Goal: Information Seeking & Learning: Learn about a topic

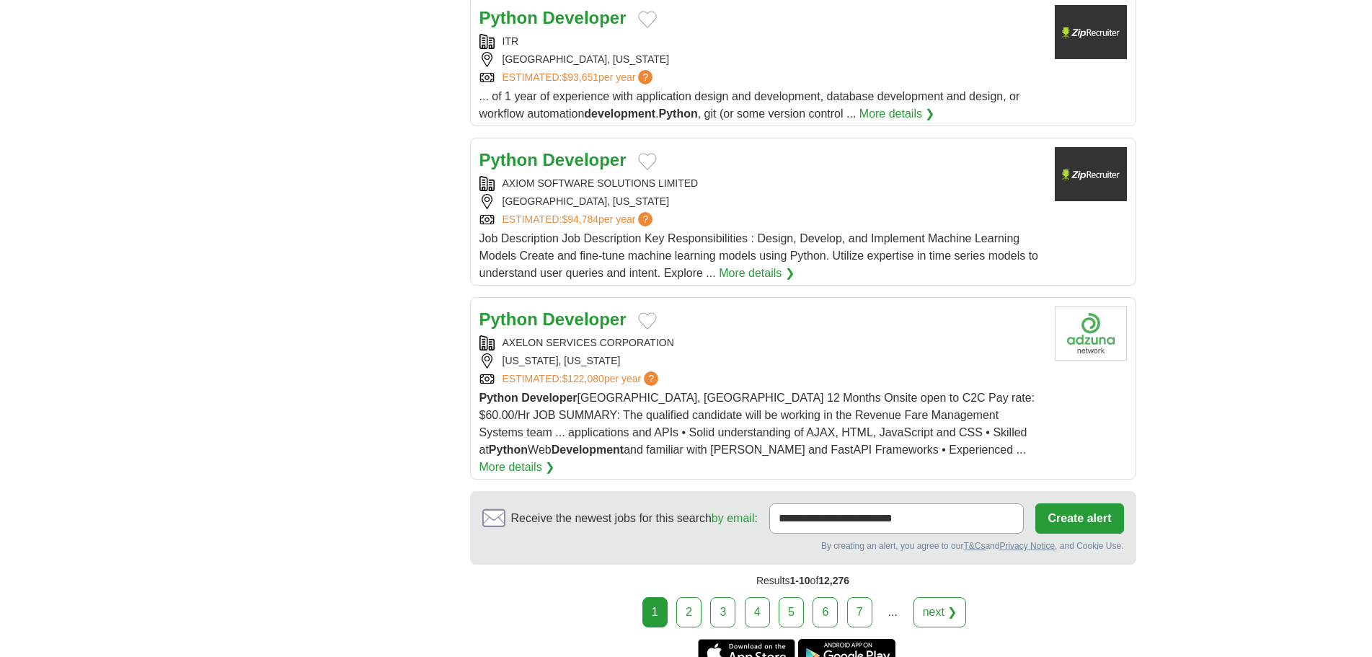
scroll to position [1731, 0]
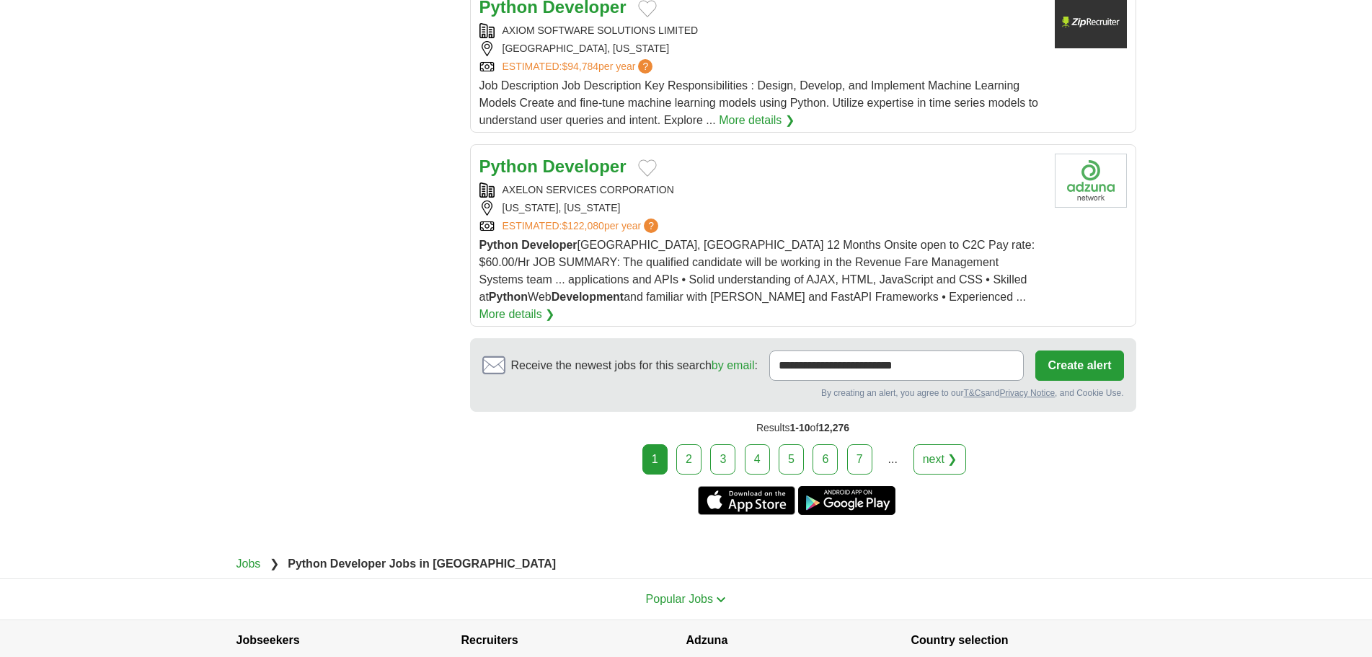
click at [697, 444] on link "2" at bounding box center [688, 459] width 25 height 30
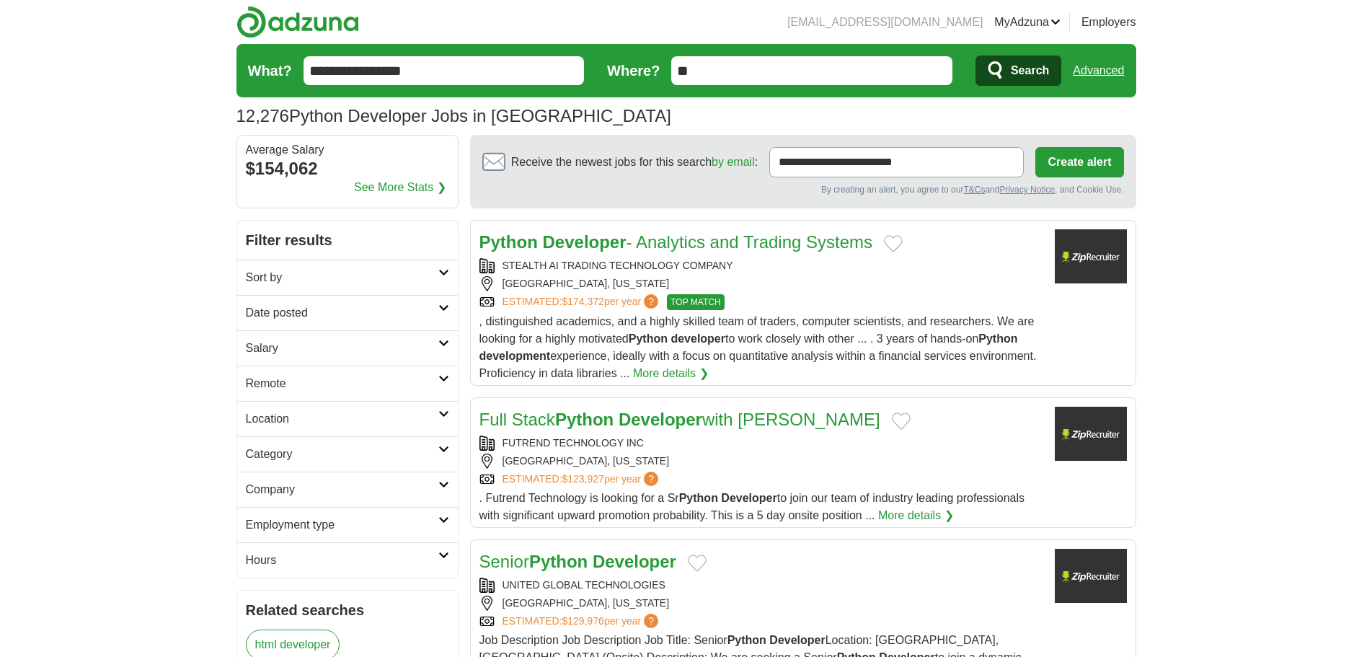
drag, startPoint x: 450, startPoint y: 68, endPoint x: 172, endPoint y: 28, distance: 280.5
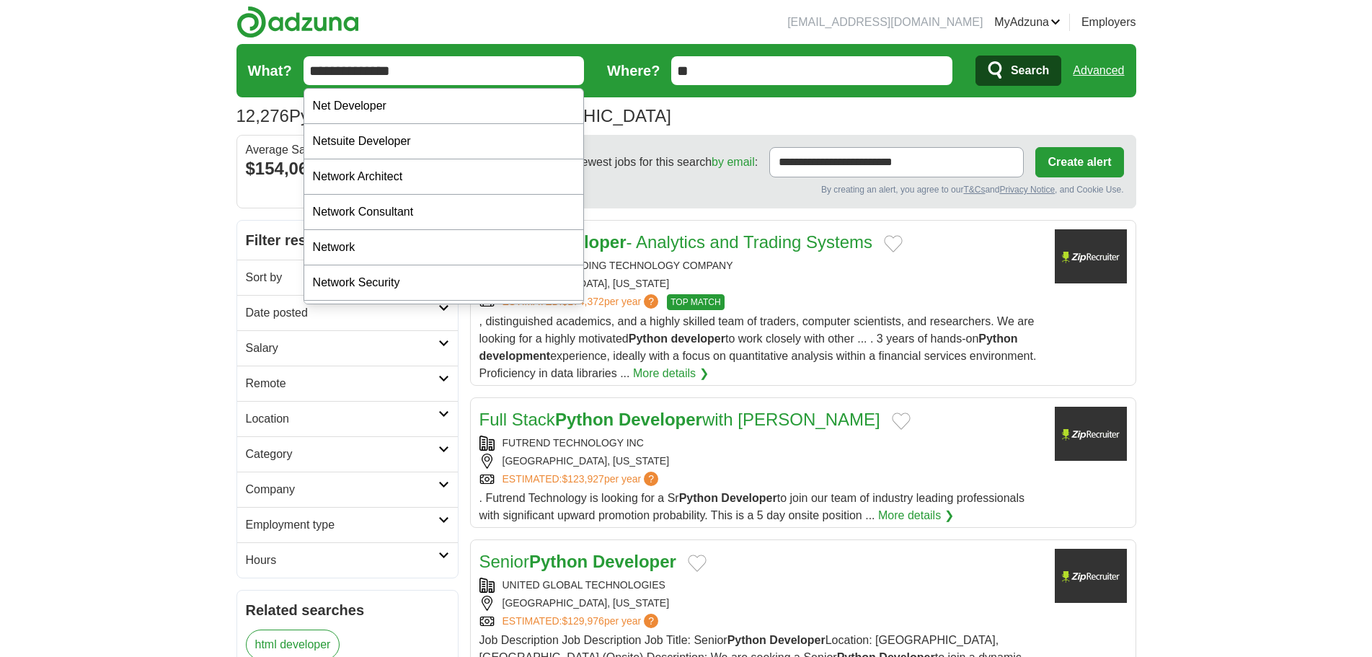
type input "**********"
click at [976, 56] on button "Search" at bounding box center [1019, 71] width 86 height 30
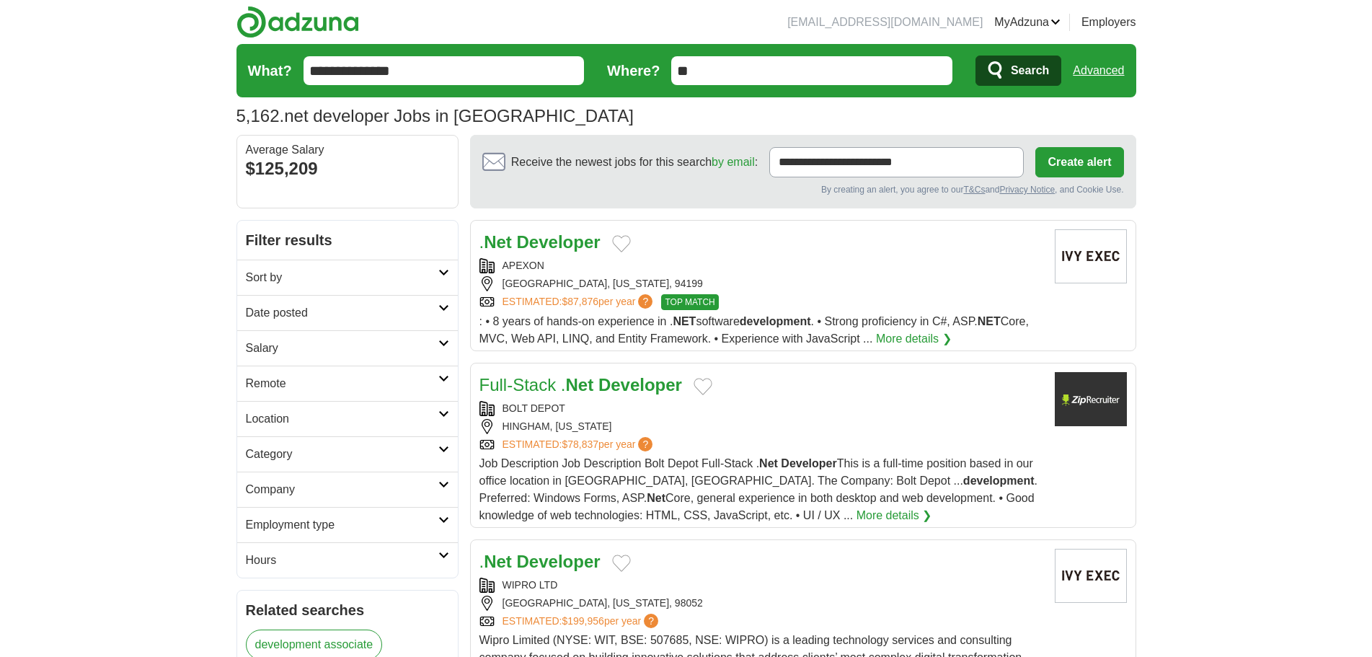
click at [746, 81] on input "**" at bounding box center [811, 70] width 281 height 29
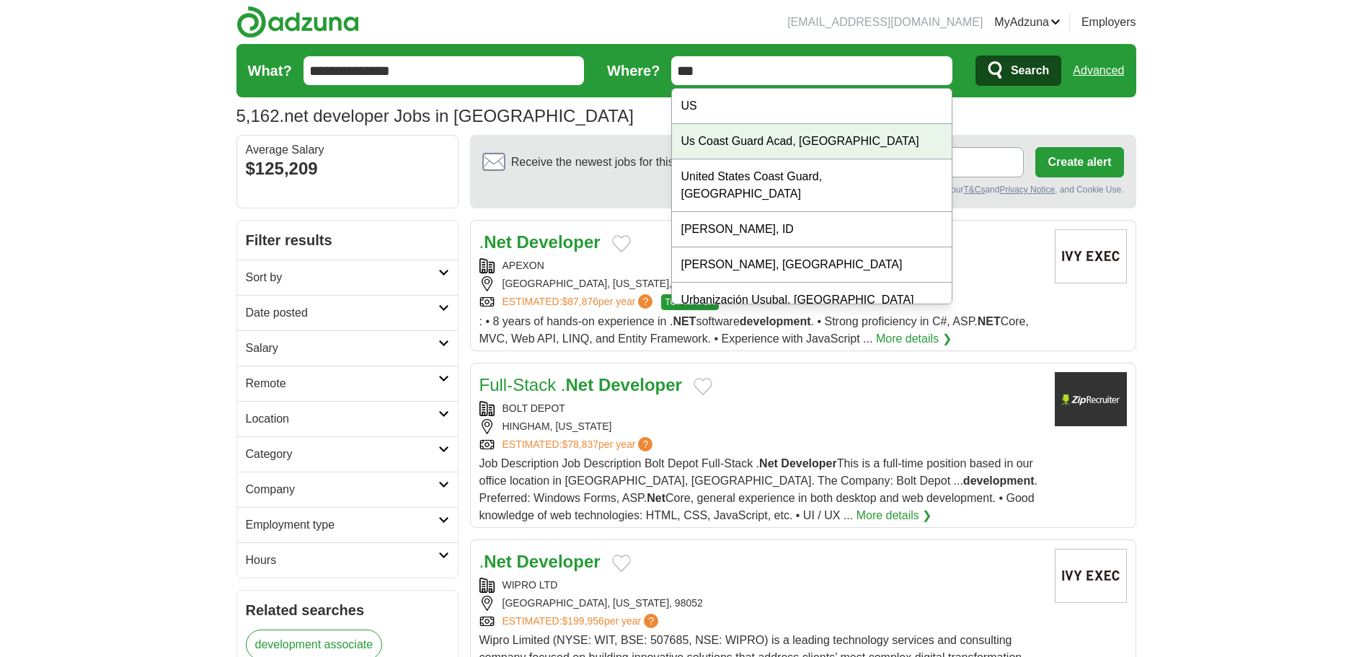
type input "**"
click at [604, 116] on div "5,162 .net developer Jobs in US Average Salary: $125,209" at bounding box center [687, 116] width 900 height 26
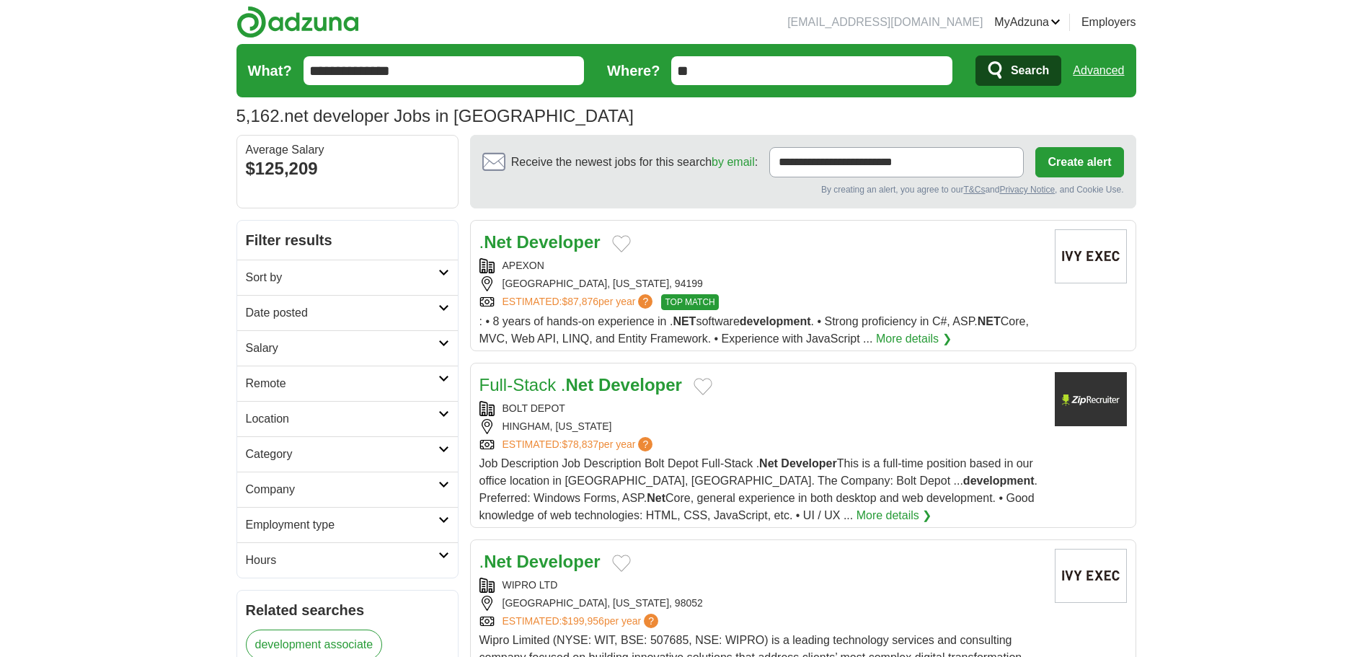
drag, startPoint x: 111, startPoint y: 157, endPoint x: 149, endPoint y: 157, distance: 37.5
click at [1111, 61] on link "Advanced" at bounding box center [1098, 70] width 51 height 29
click at [384, 281] on h2 "Sort by" at bounding box center [342, 277] width 193 height 17
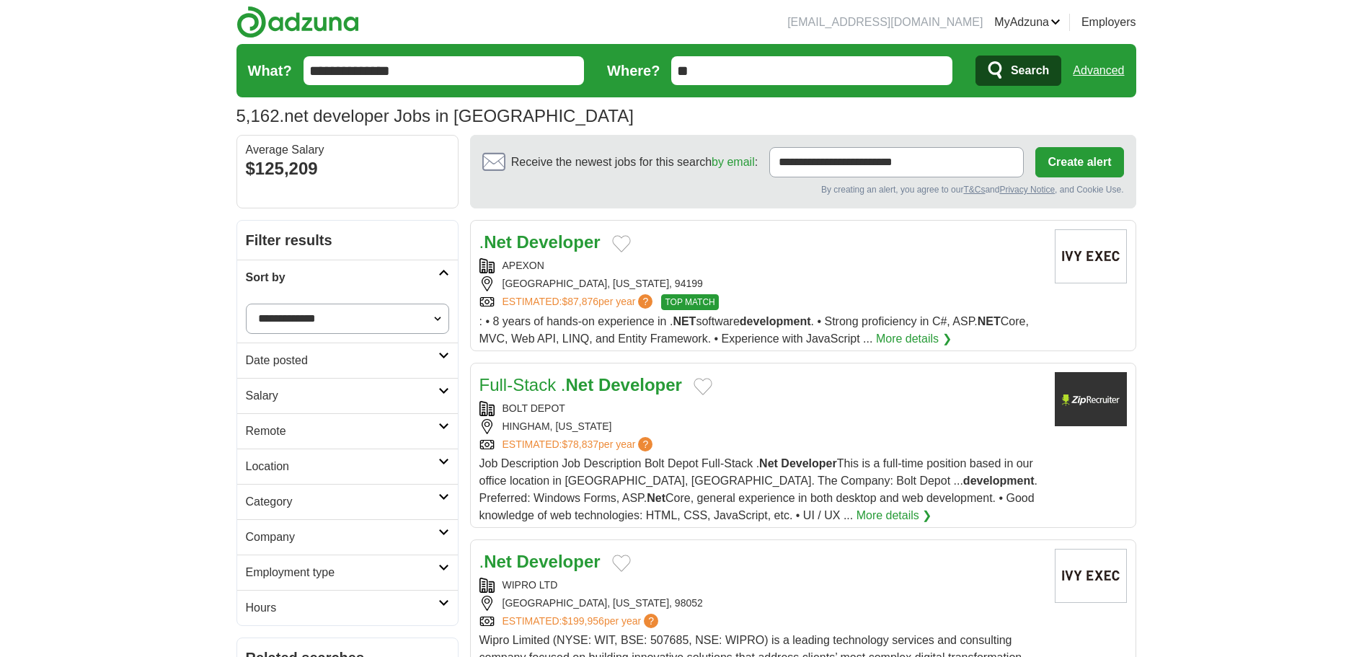
click at [397, 316] on select "**********" at bounding box center [347, 319] width 203 height 30
select select "**********"
click at [246, 304] on select "**********" at bounding box center [347, 319] width 203 height 30
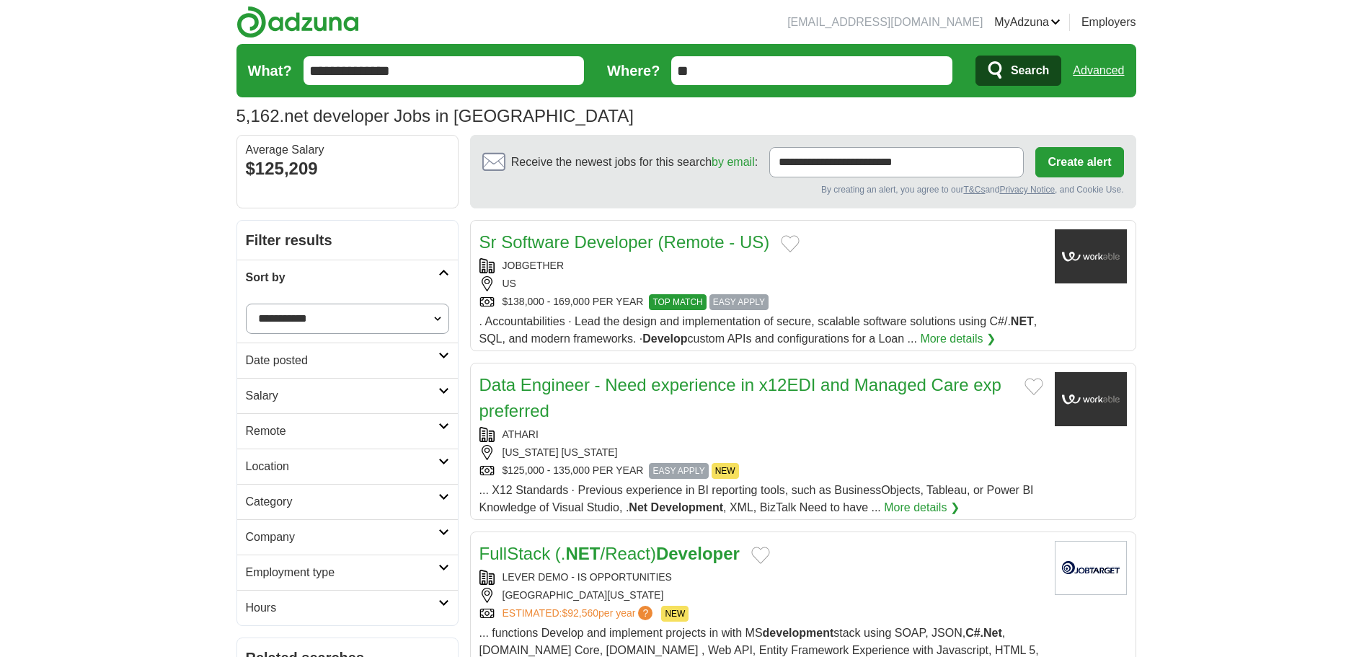
click at [391, 317] on select "**********" at bounding box center [347, 319] width 203 height 30
click at [357, 367] on h2 "Date posted" at bounding box center [342, 360] width 193 height 17
click at [293, 392] on link "Last 24 hours" at bounding box center [347, 395] width 203 height 17
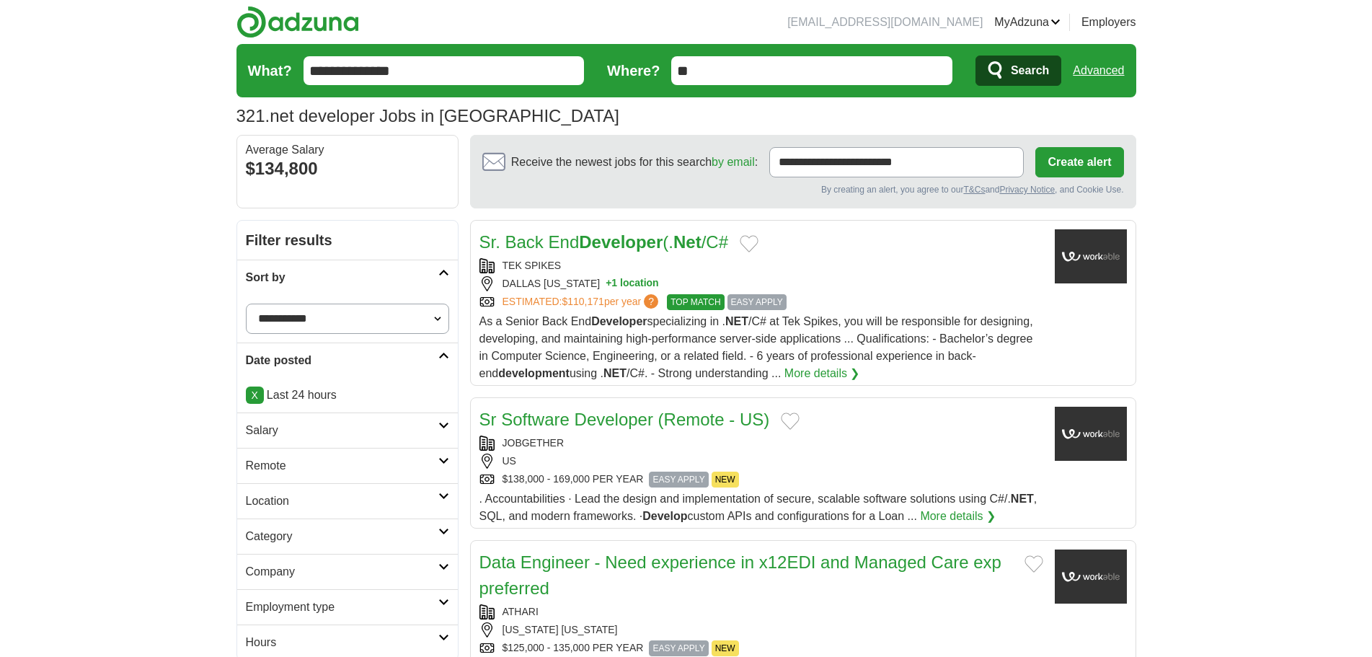
click at [290, 435] on h2 "Salary" at bounding box center [342, 430] width 193 height 17
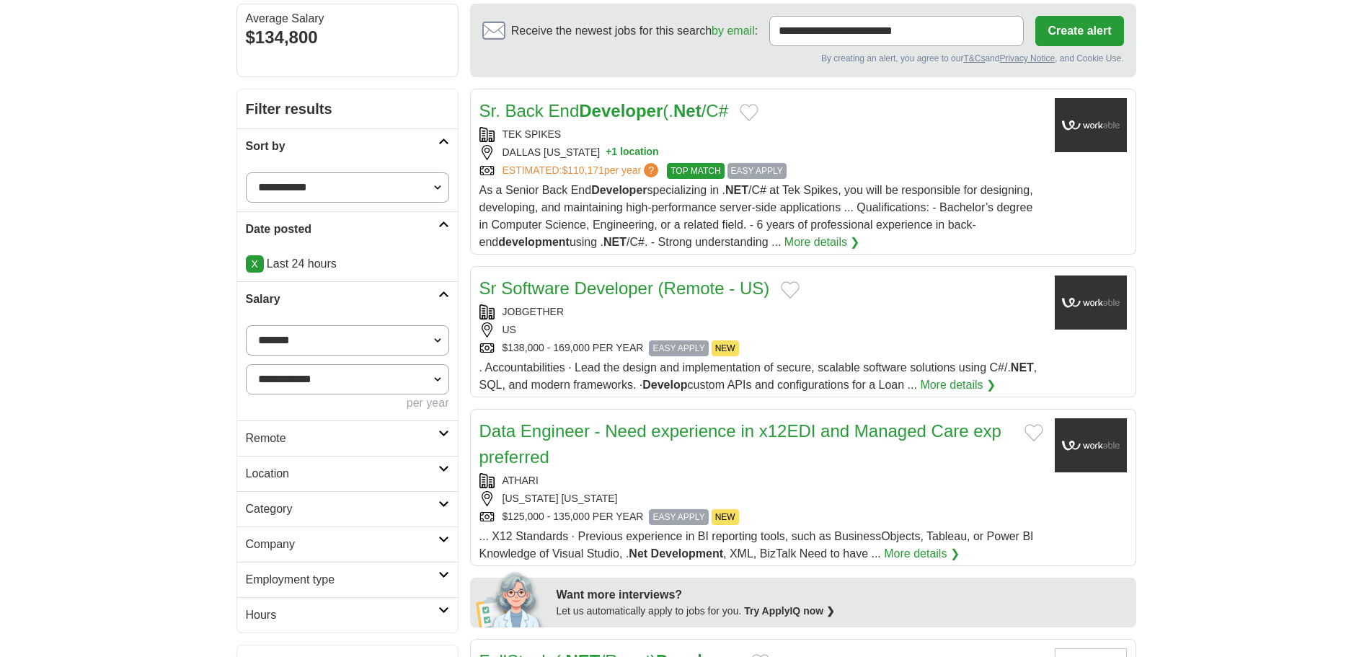
scroll to position [144, 0]
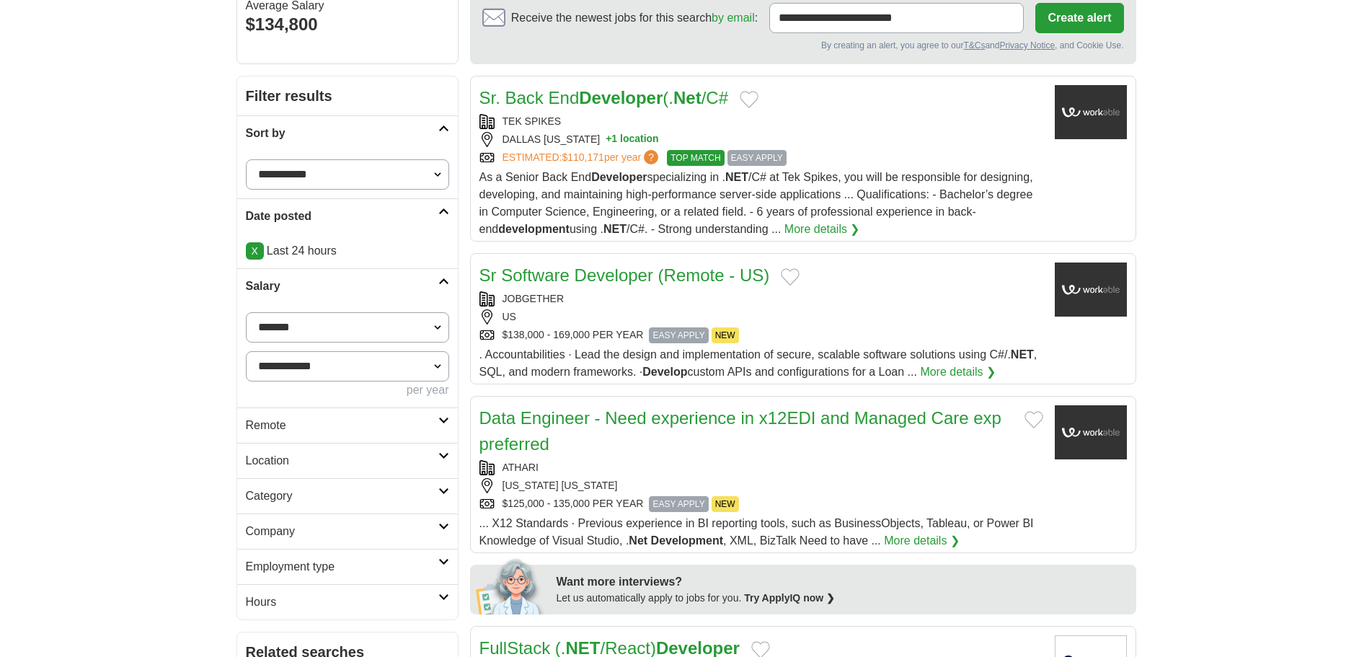
click at [302, 431] on h2 "Remote" at bounding box center [342, 425] width 193 height 17
click at [288, 463] on link "Remote jobs" at bounding box center [278, 460] width 65 height 12
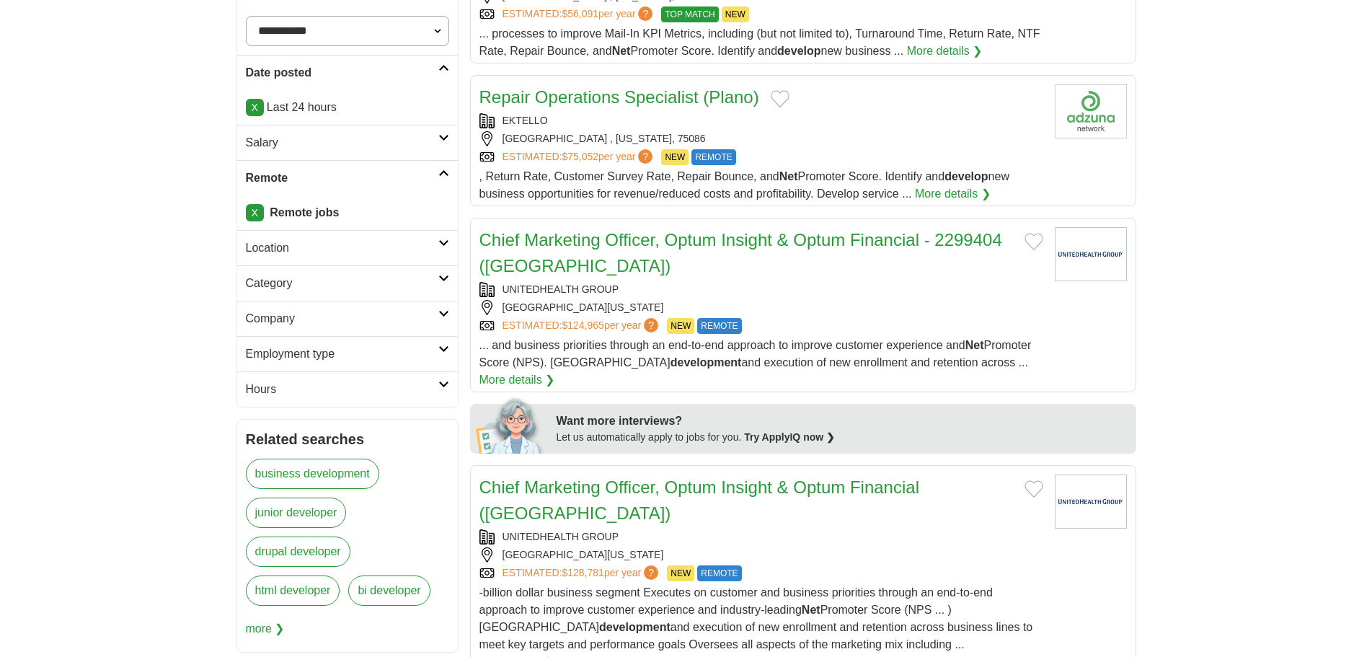
scroll to position [288, 0]
click at [299, 244] on h2 "Location" at bounding box center [342, 247] width 193 height 17
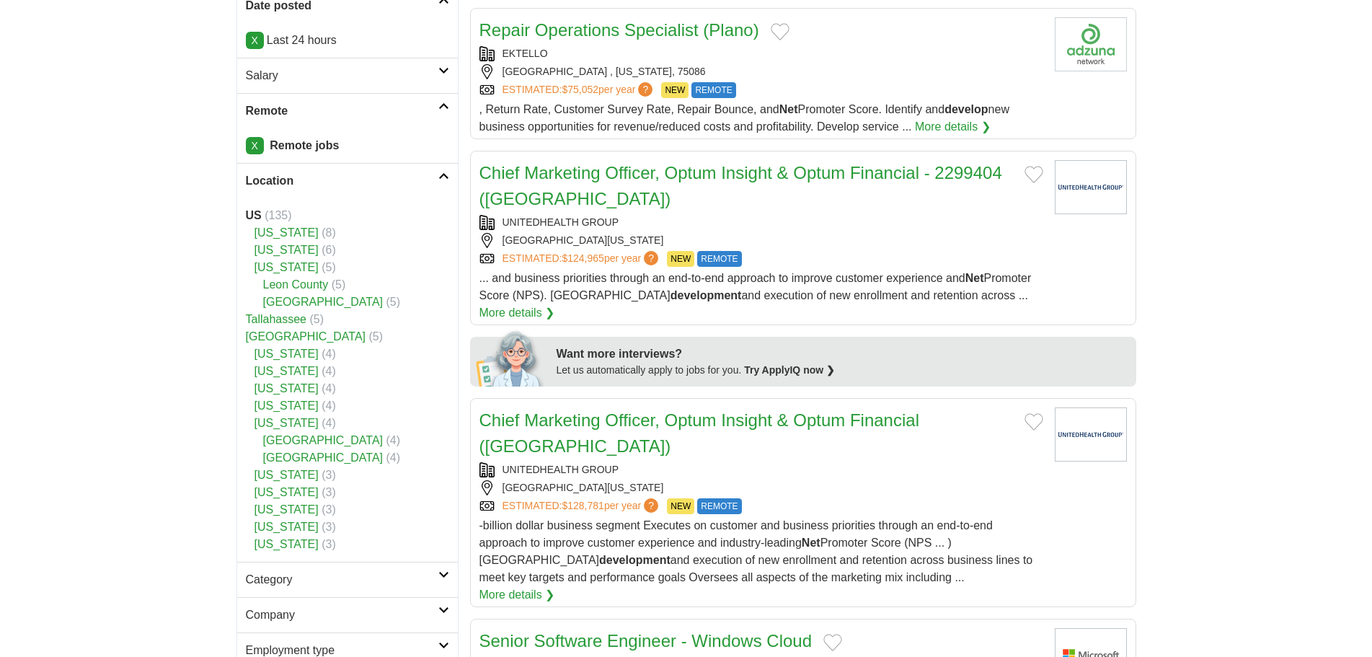
scroll to position [577, 0]
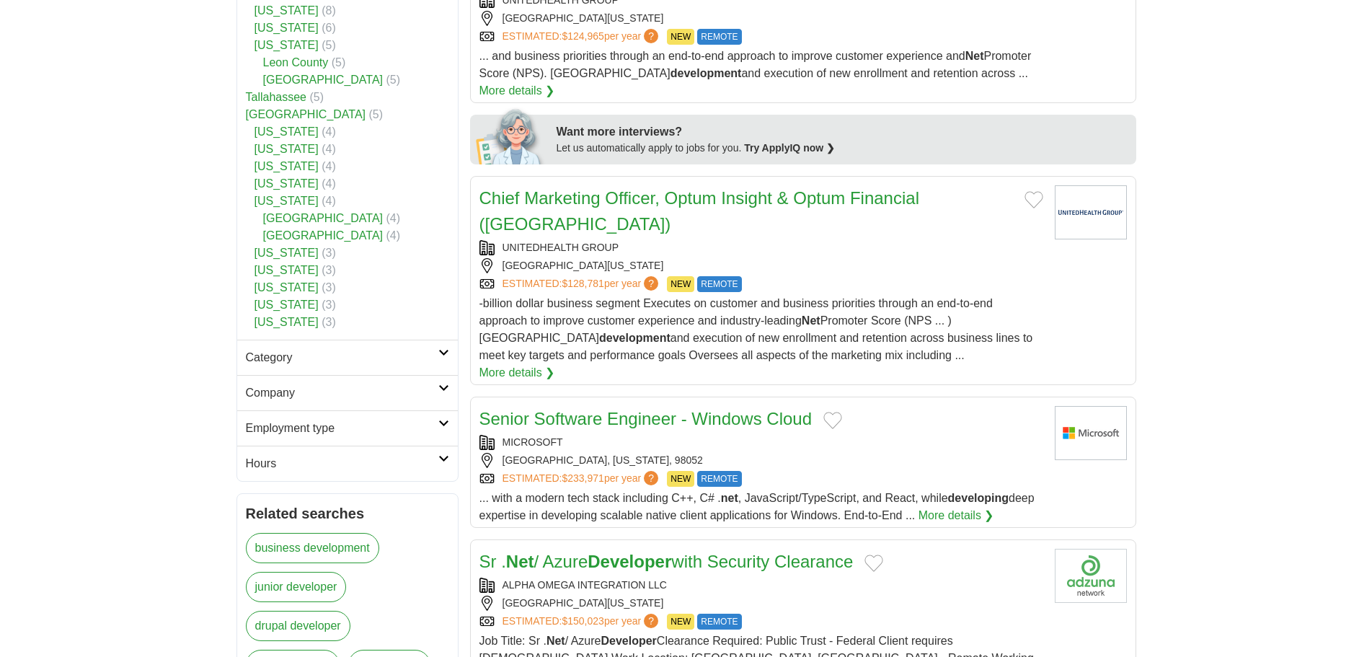
click at [300, 353] on h2 "Category" at bounding box center [342, 357] width 193 height 17
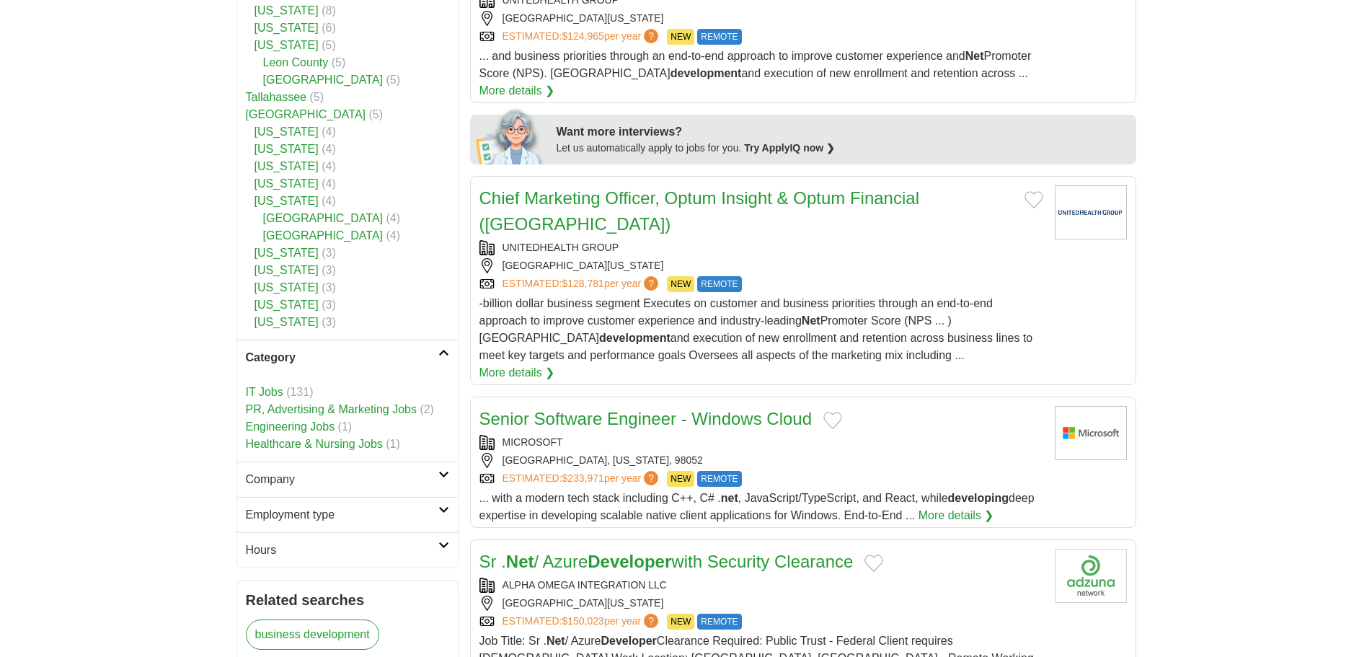
click at [297, 480] on h2 "Company" at bounding box center [342, 479] width 193 height 17
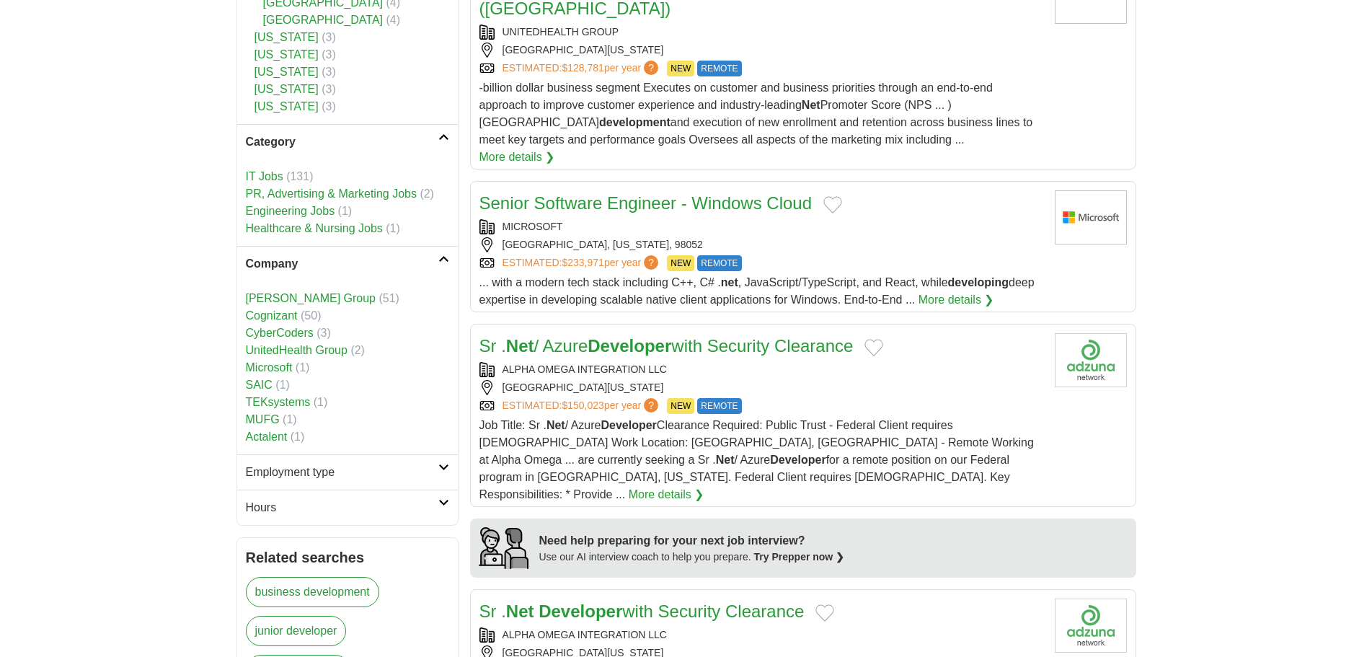
scroll to position [793, 0]
click at [335, 477] on h2 "Employment type" at bounding box center [342, 471] width 193 height 17
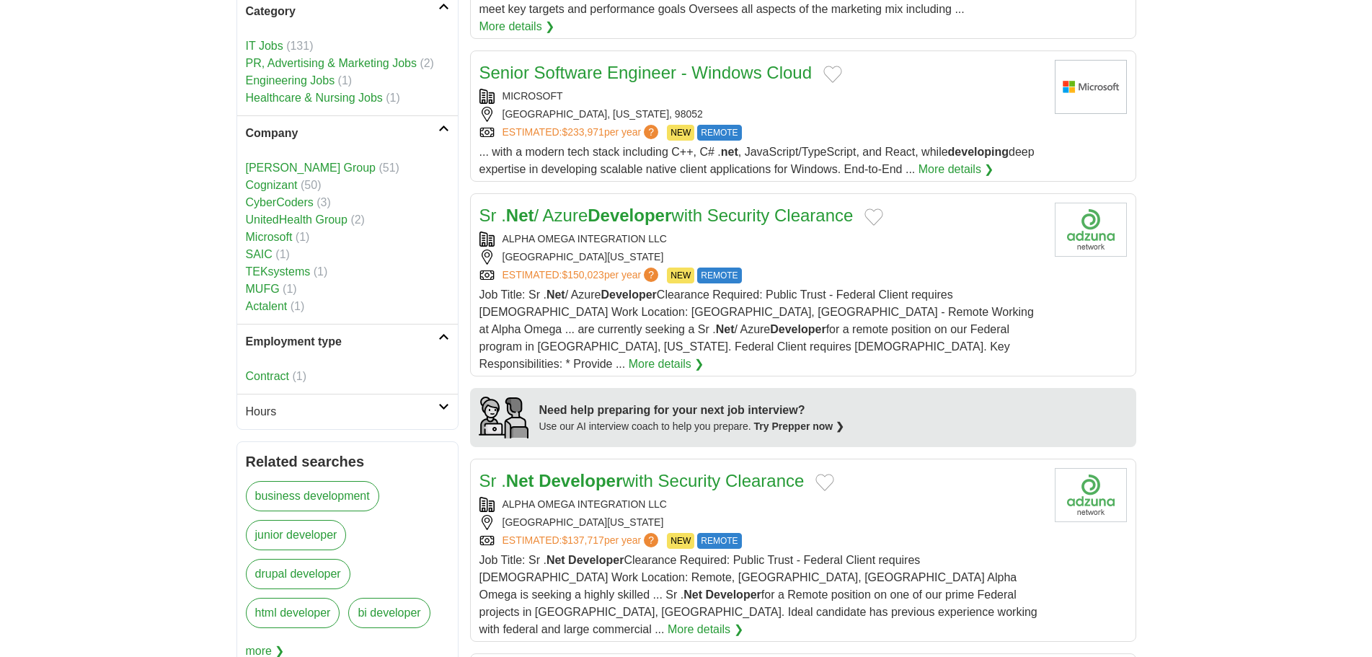
scroll to position [938, 0]
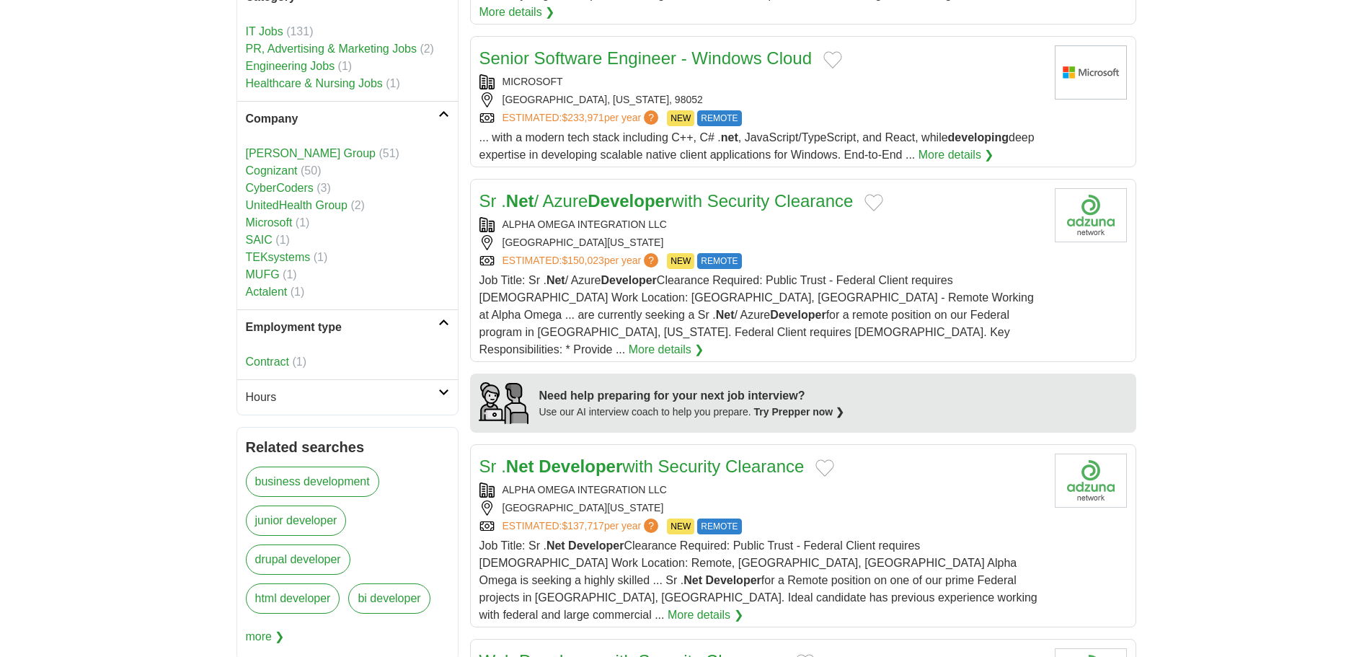
click at [308, 402] on h2 "Hours" at bounding box center [342, 397] width 193 height 17
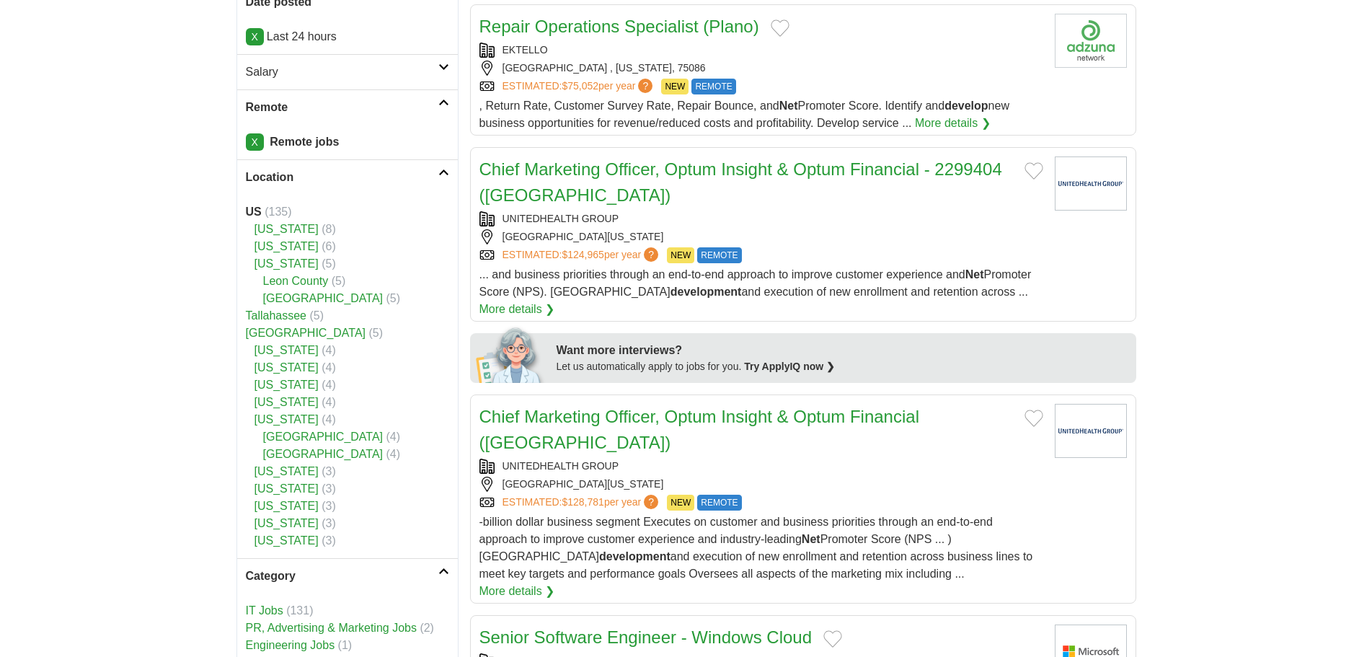
scroll to position [0, 0]
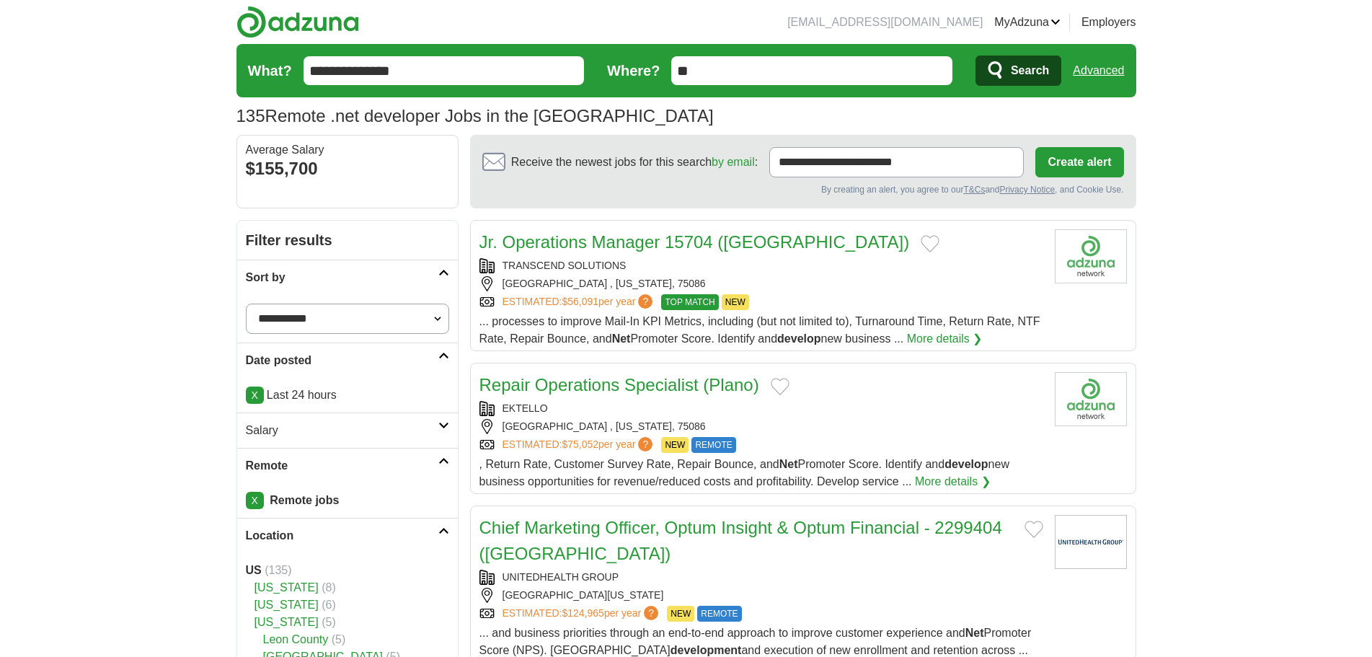
click at [811, 368] on article "Repair Operations Specialist (Plano) EKTELLO PLANO , TEXAS, 75086 ESTIMATED: $7…" at bounding box center [803, 428] width 666 height 131
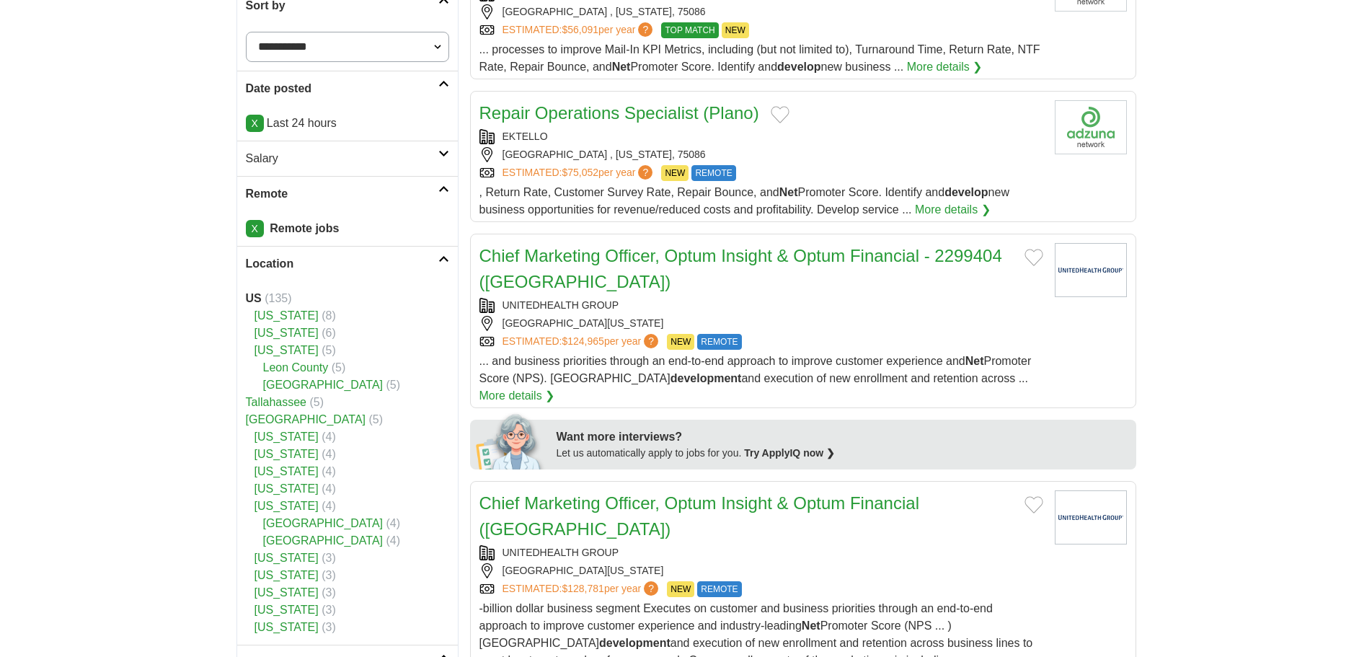
scroll to position [288, 0]
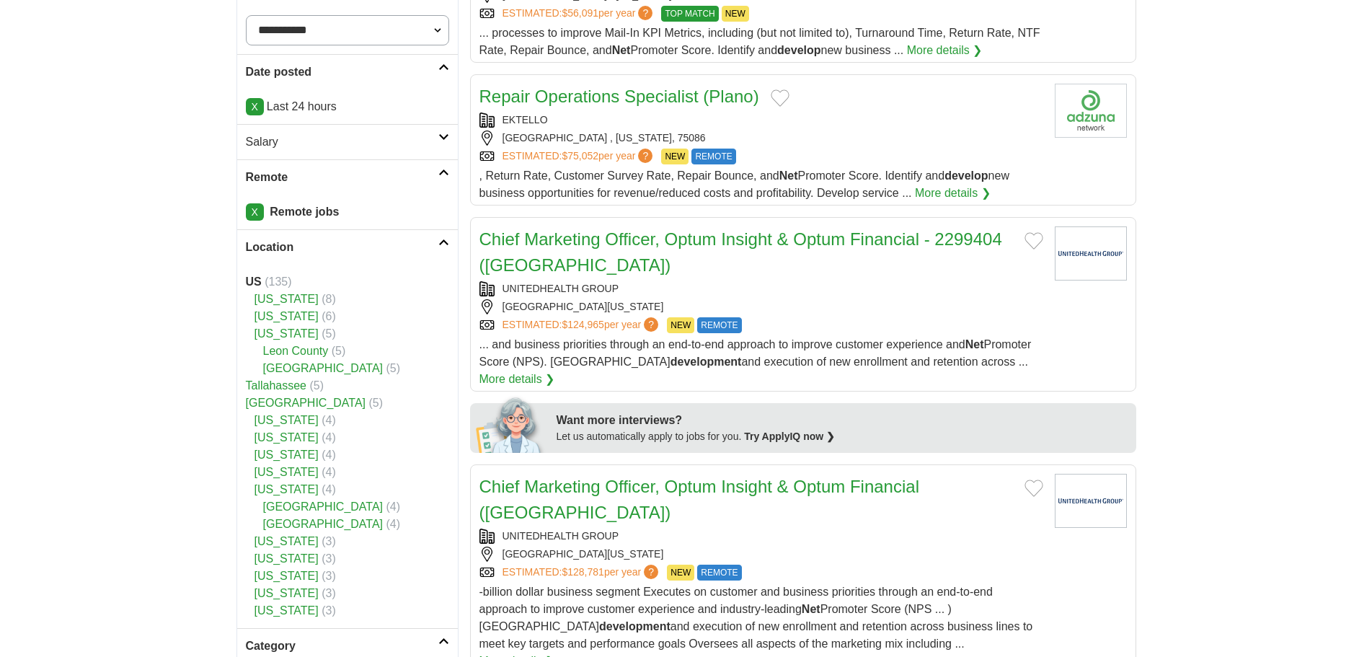
click at [839, 293] on div "UNITEDHEALTH GROUP" at bounding box center [762, 288] width 564 height 15
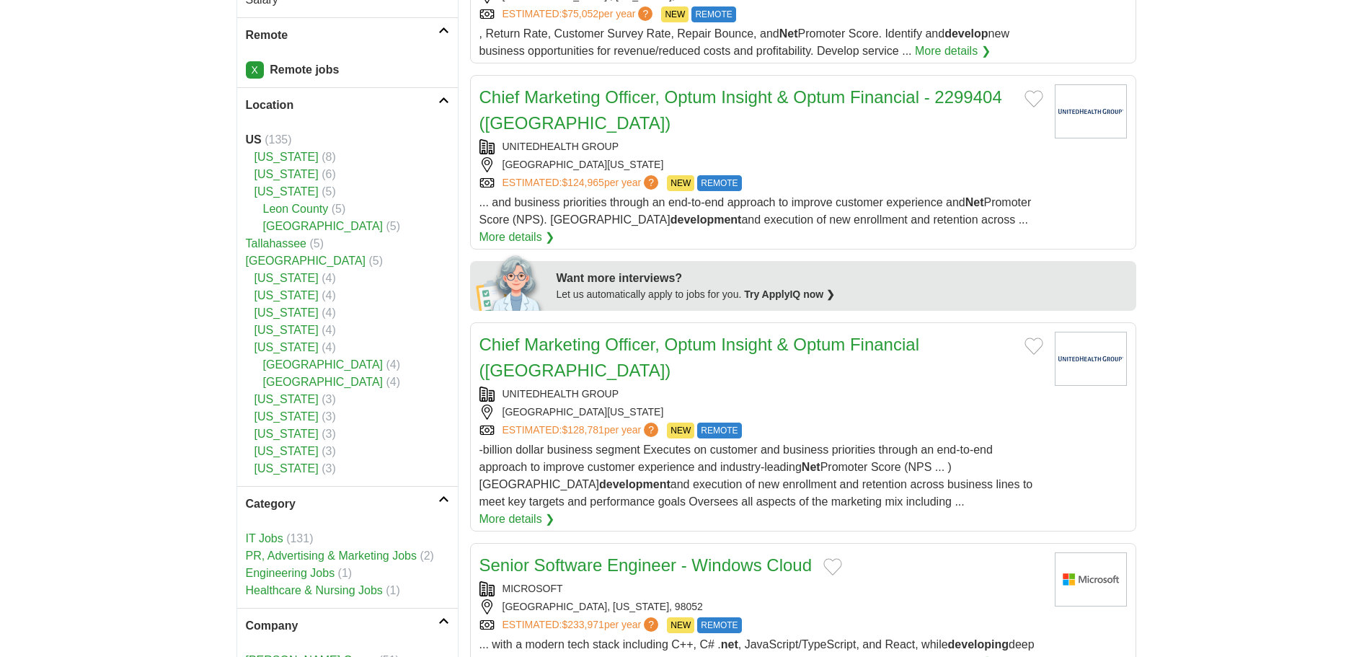
scroll to position [505, 0]
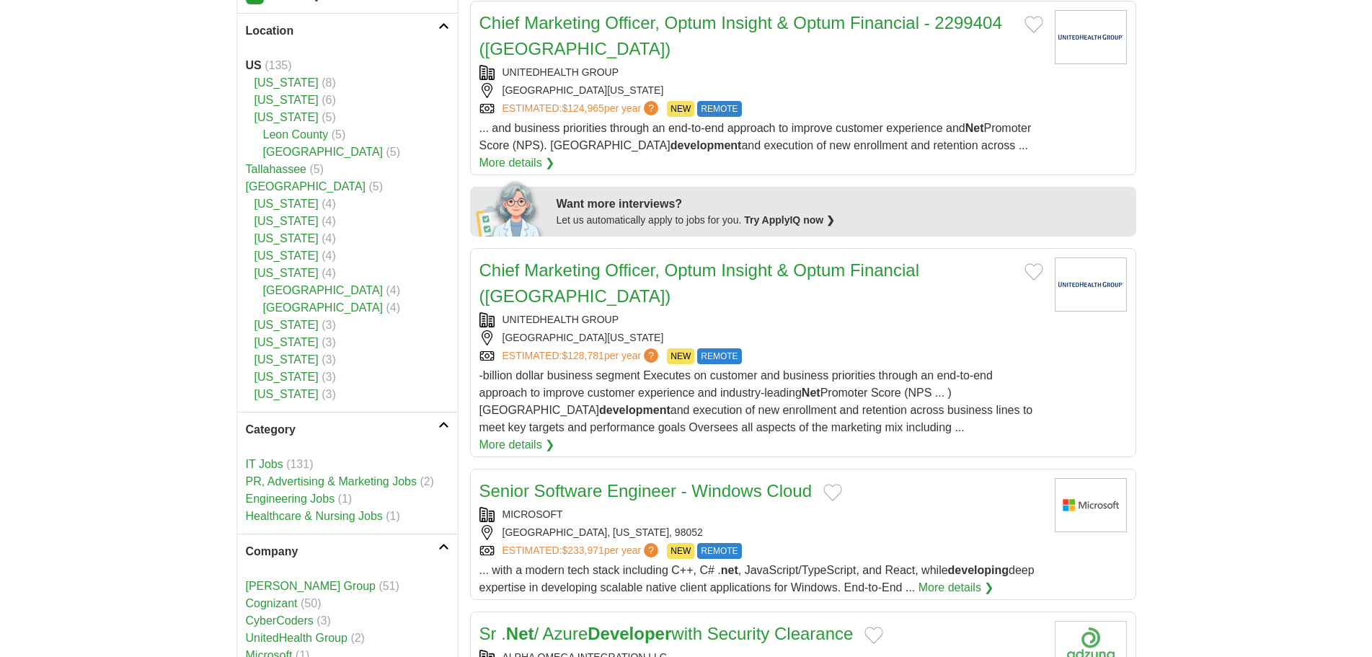
click at [585, 314] on link "UNITEDHEALTH GROUP" at bounding box center [561, 320] width 117 height 12
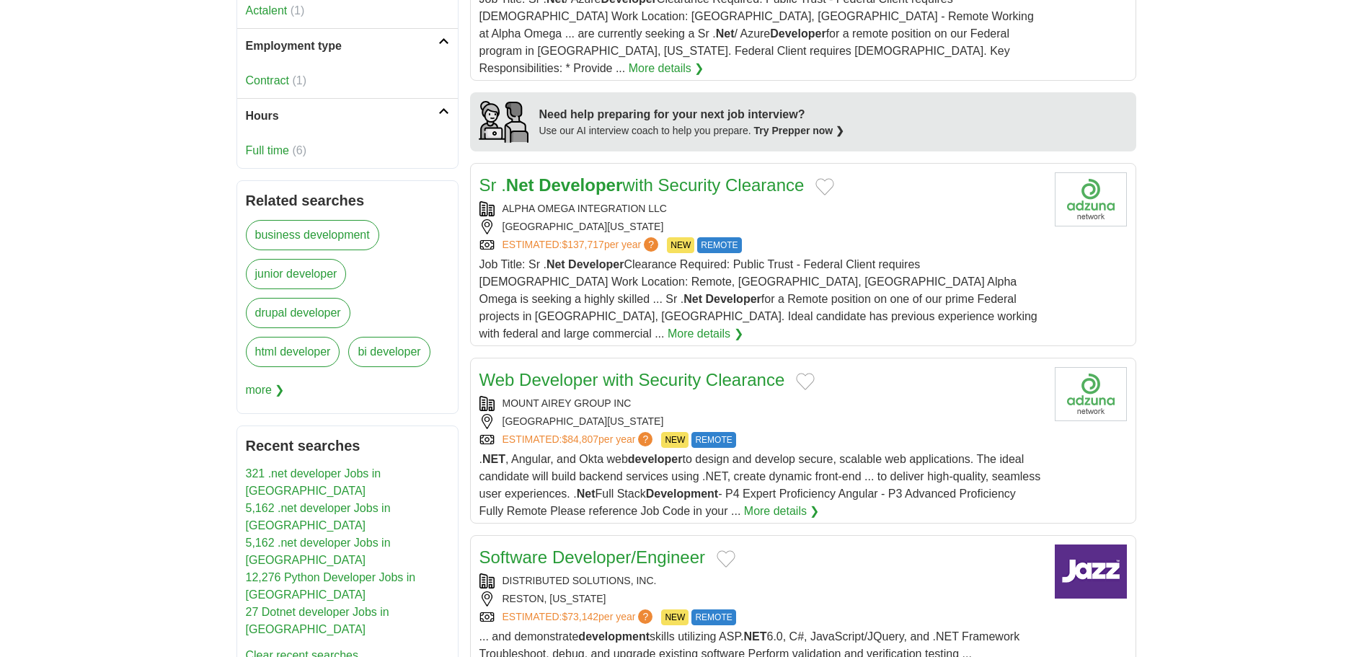
scroll to position [1226, 0]
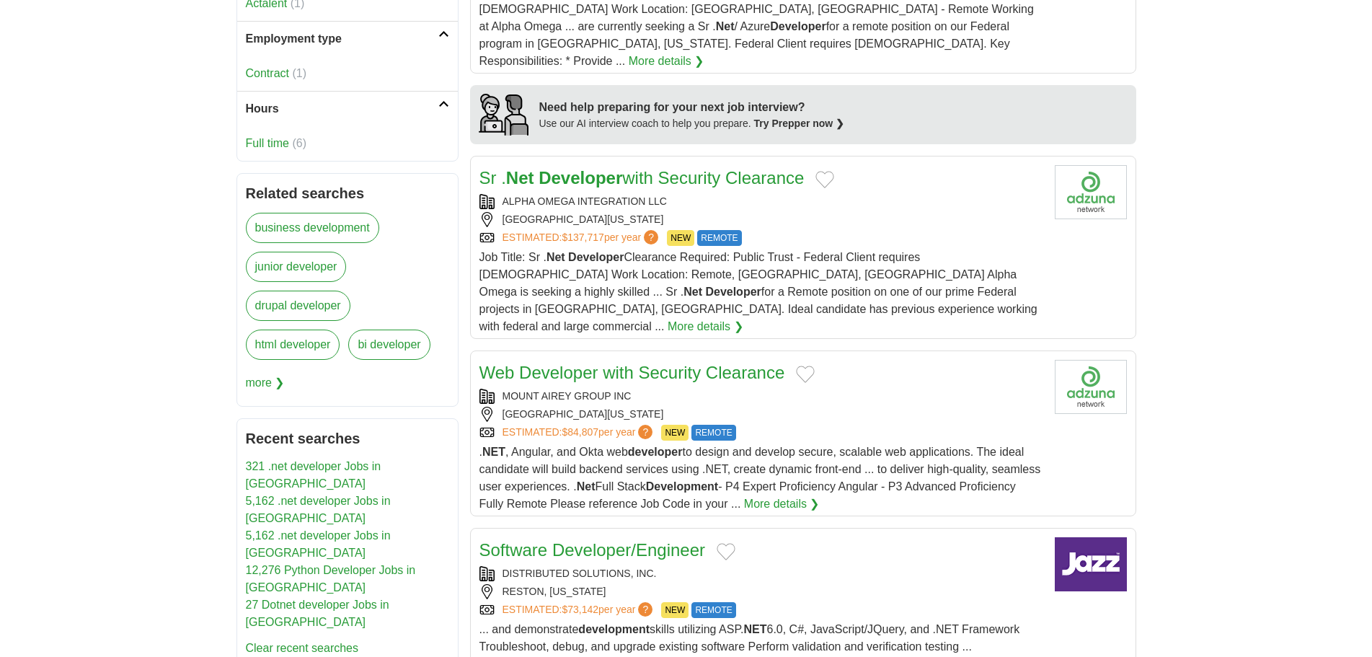
click at [812, 165] on div "Sr . Net Developer with Security Clearance ALPHA OMEGA INTEGRATION LLC ARLINGTO…" at bounding box center [762, 250] width 564 height 170
click at [96, 143] on body "dev.jonathanli@outlook.com MyAdzuna Alerts Favorites Resumes ApplyIQ Preference…" at bounding box center [686, 33] width 1372 height 2518
click at [1322, 109] on body "dev.jonathanli@outlook.com MyAdzuna Alerts Favorites Resumes ApplyIQ Preference…" at bounding box center [686, 33] width 1372 height 2518
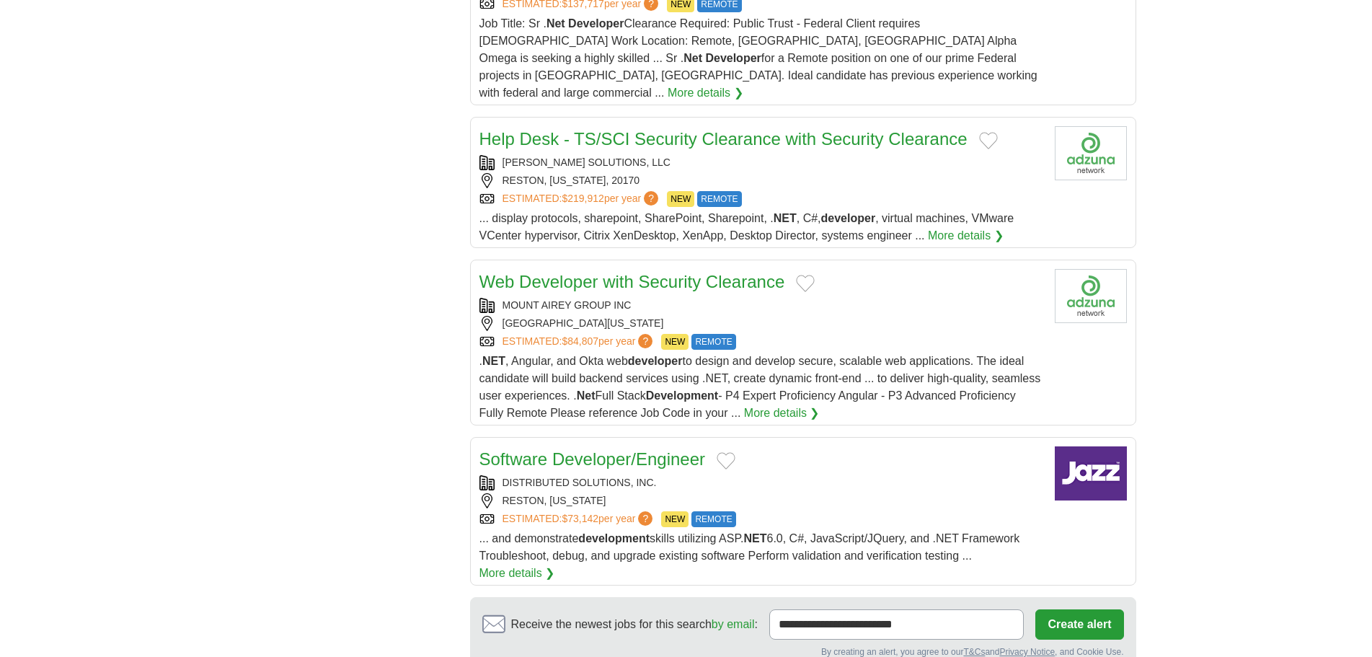
click at [620, 272] on link "Web Developer with Security Clearance" at bounding box center [633, 281] width 306 height 19
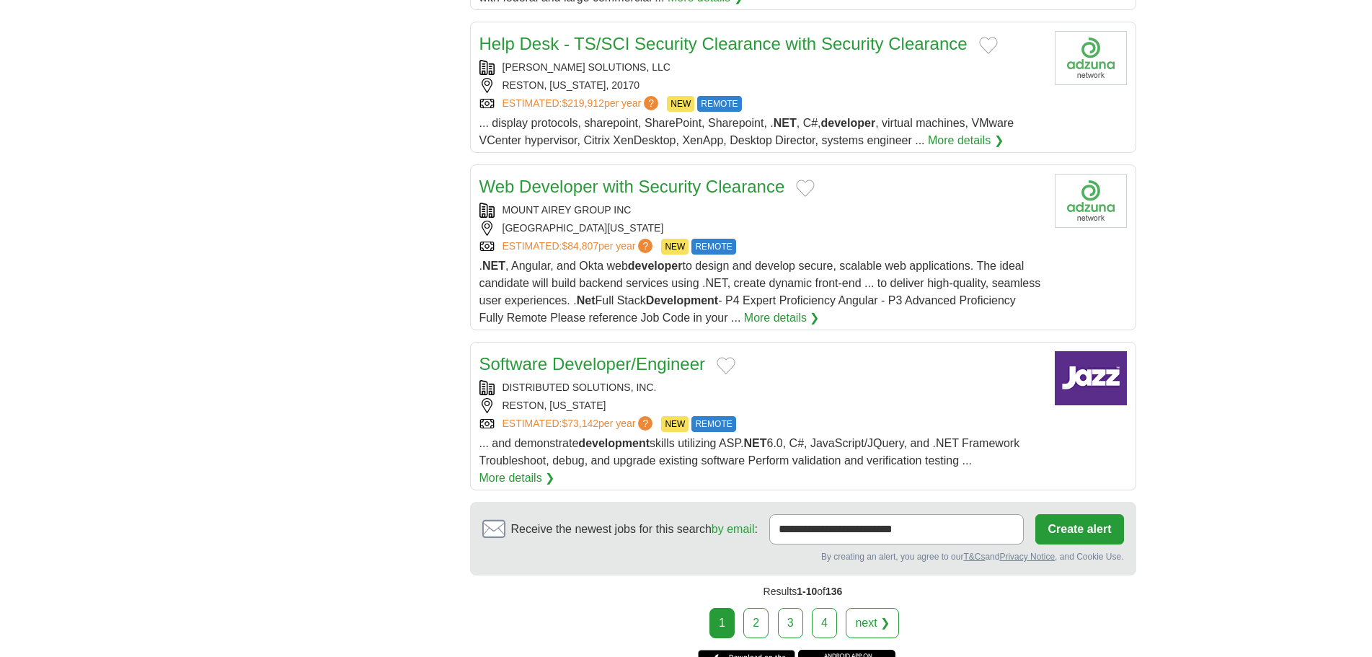
scroll to position [1740, 0]
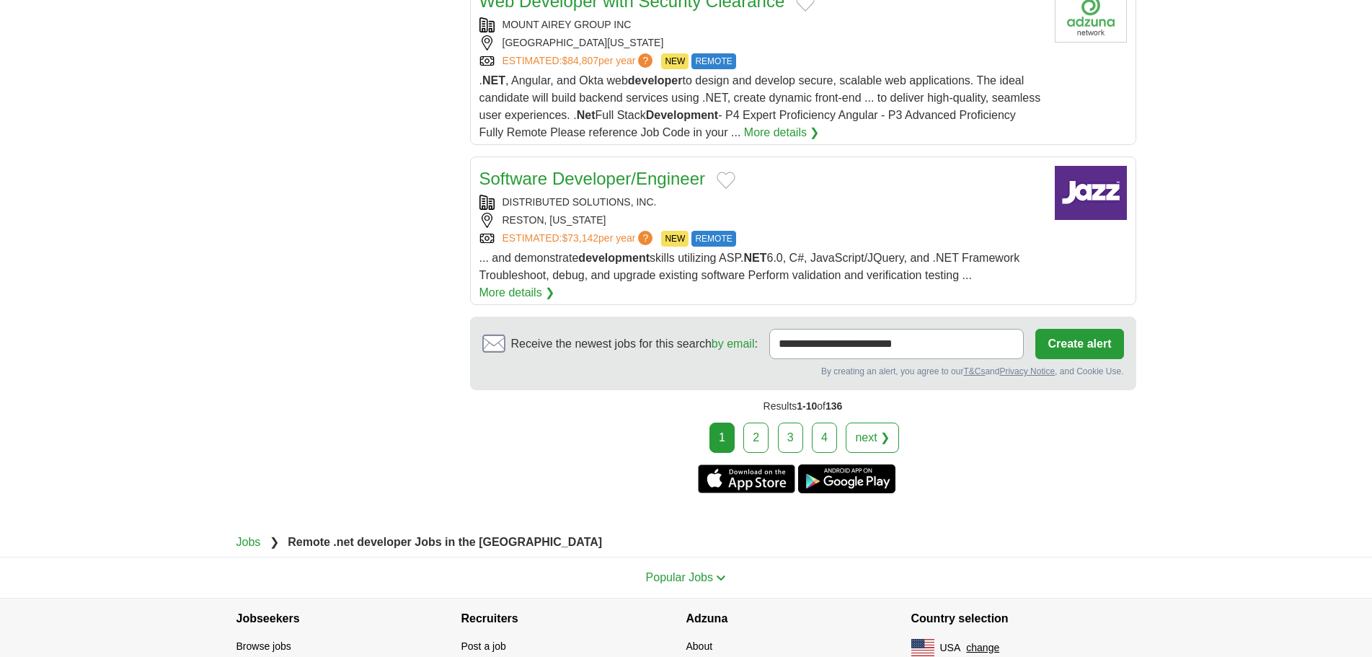
click at [762, 423] on link "2" at bounding box center [756, 438] width 25 height 30
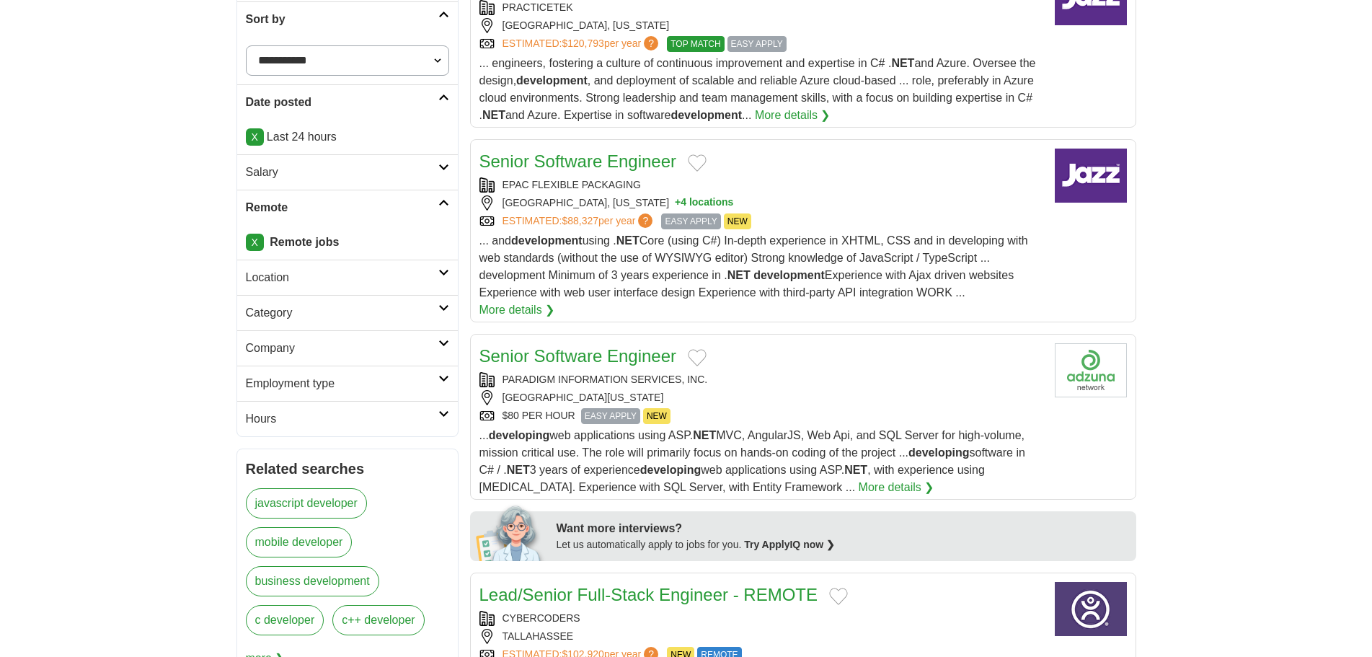
scroll to position [288, 0]
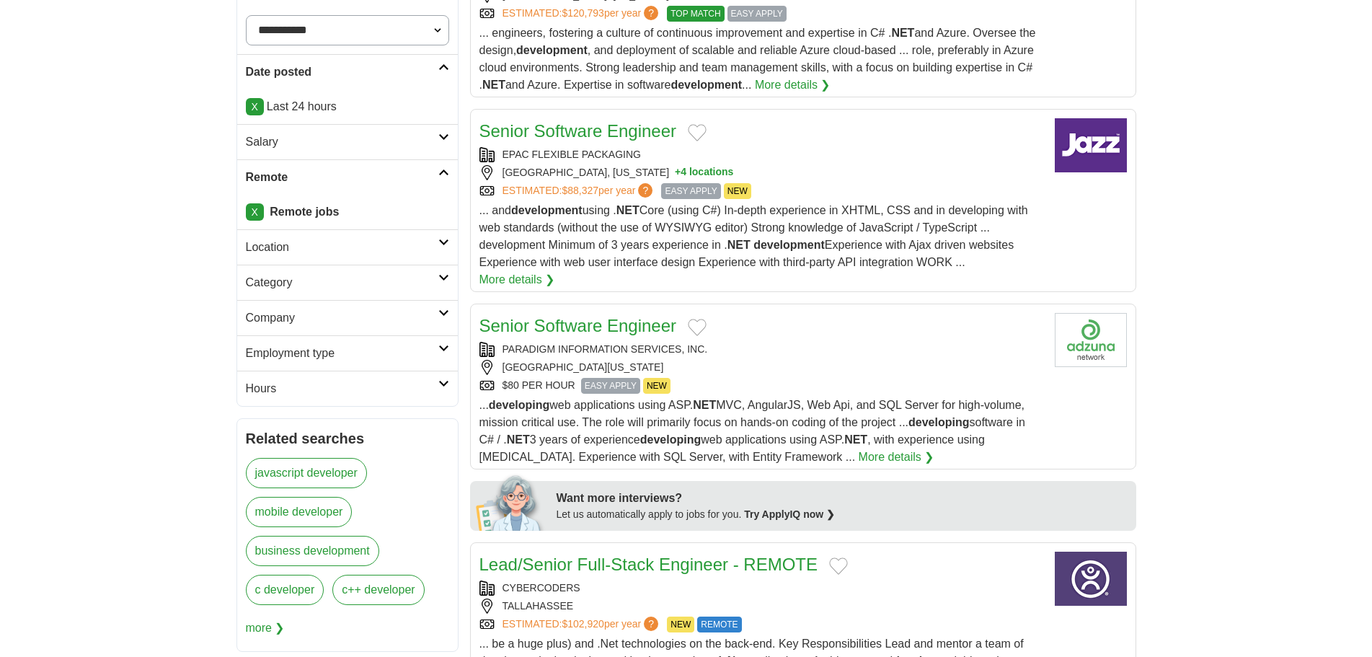
click at [751, 137] on div "Senior Software Engineer" at bounding box center [762, 131] width 564 height 26
drag, startPoint x: 692, startPoint y: 128, endPoint x: 698, endPoint y: 146, distance: 19.2
click at [691, 128] on button "Add to favorite jobs" at bounding box center [697, 132] width 19 height 17
click at [798, 360] on div "[GEOGRAPHIC_DATA][US_STATE]" at bounding box center [762, 367] width 564 height 15
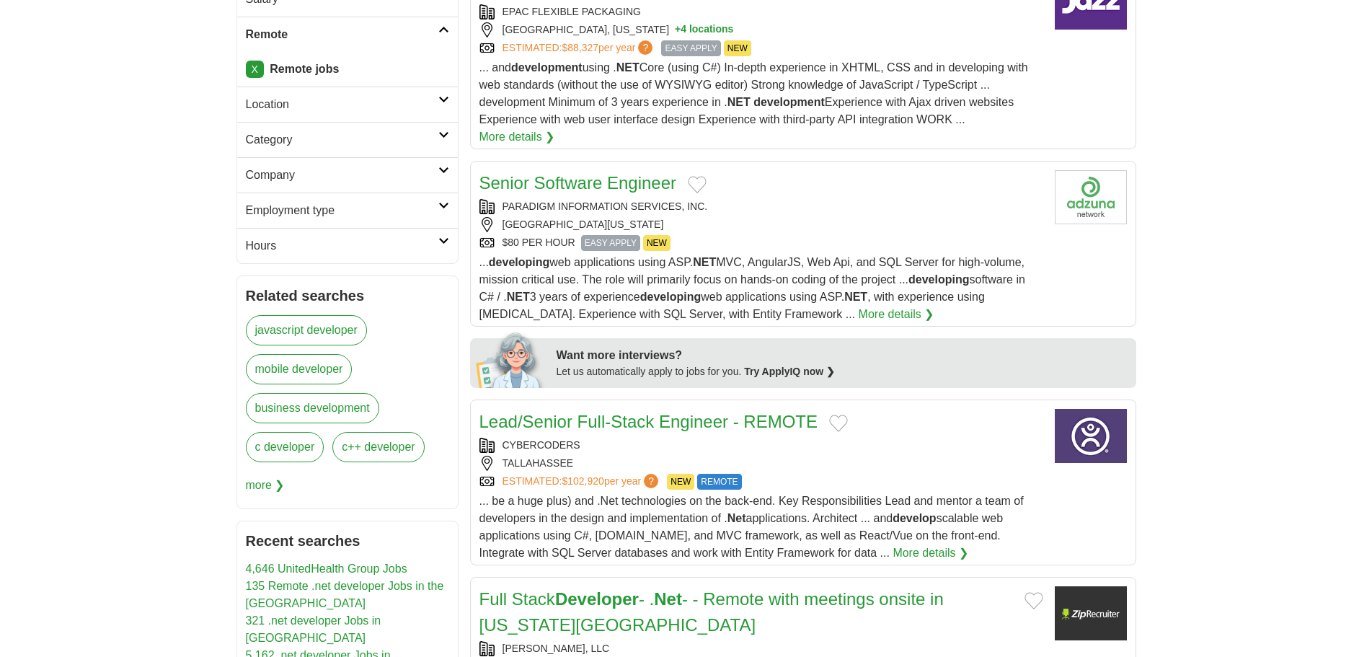
scroll to position [433, 0]
click at [702, 175] on button "Add to favorite jobs" at bounding box center [697, 183] width 19 height 17
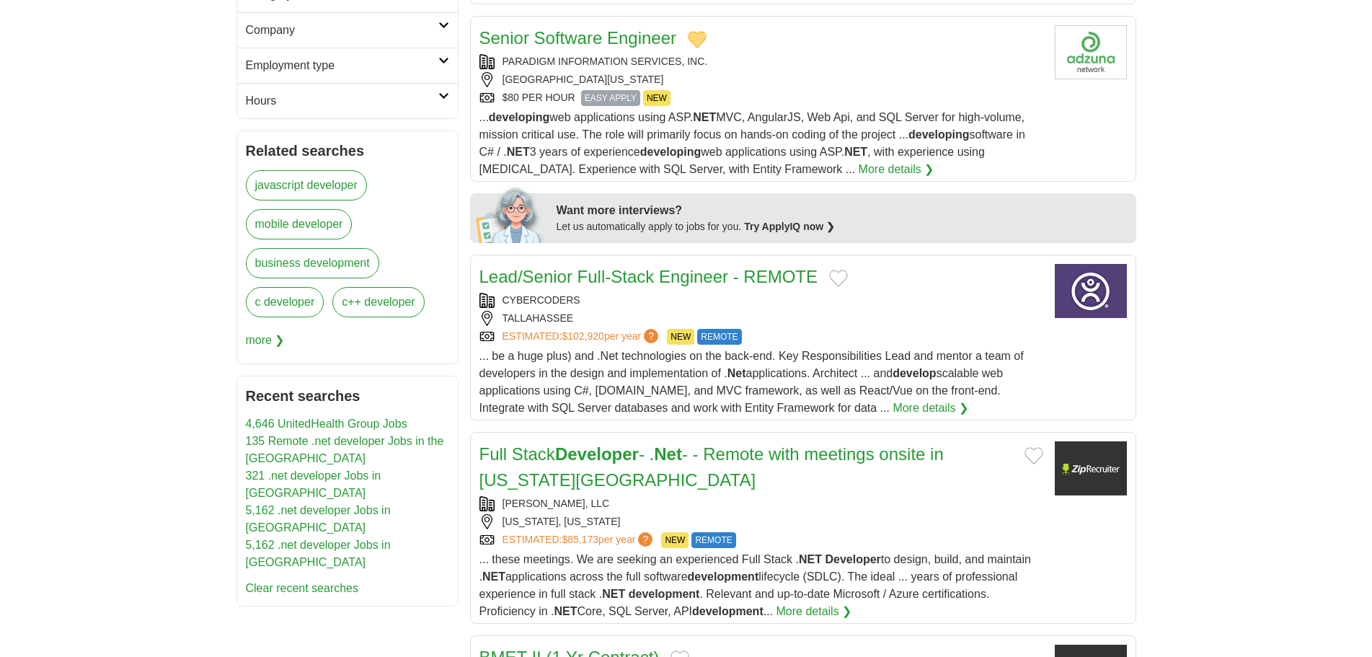
scroll to position [577, 0]
click at [838, 269] on button "Add to favorite jobs" at bounding box center [838, 277] width 19 height 17
click at [824, 310] on div "TALLAHASSEE" at bounding box center [762, 317] width 564 height 15
